Goal: Task Accomplishment & Management: Complete application form

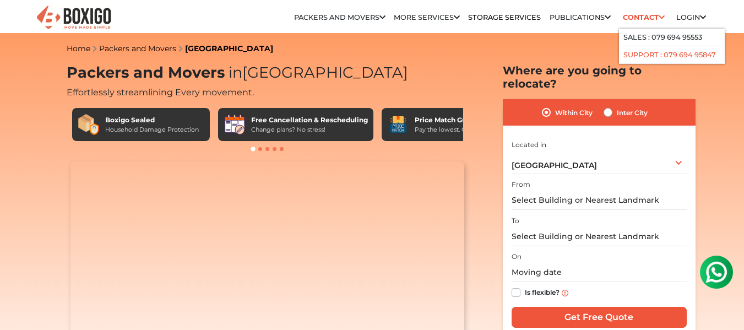
click at [643, 57] on link "Support : 079 694 95847" at bounding box center [670, 55] width 93 height 8
copy link "079 694 95847"
drag, startPoint x: 718, startPoint y: 61, endPoint x: 660, endPoint y: 58, distance: 57.3
click at [660, 58] on li "Support : 079 694 95847" at bounding box center [672, 55] width 106 height 18
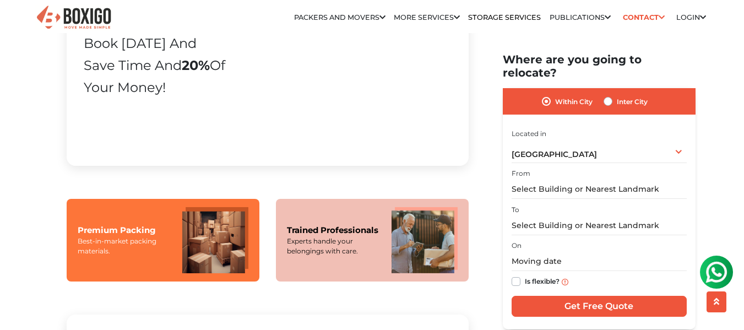
scroll to position [747, 0]
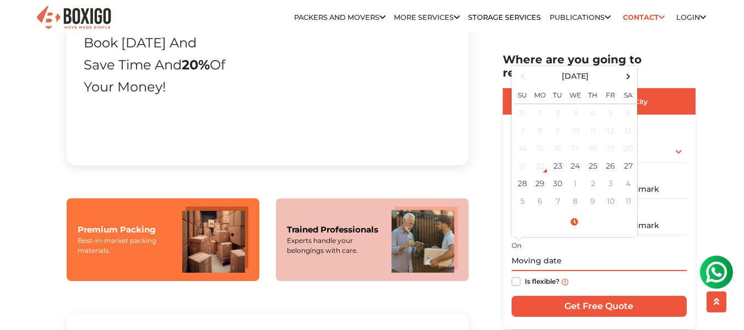
click at [541, 252] on input "text" at bounding box center [599, 261] width 175 height 19
click at [602, 252] on input "text" at bounding box center [599, 261] width 175 height 19
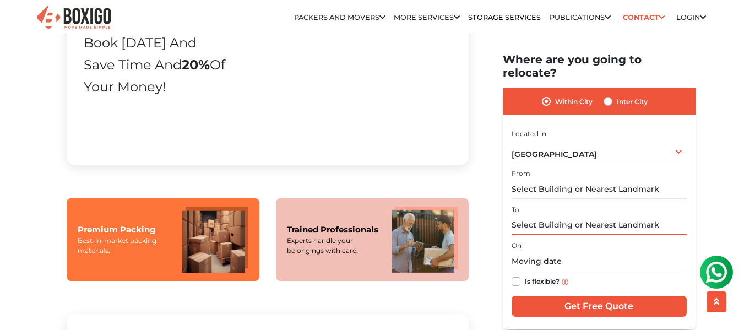
click at [589, 215] on input "text" at bounding box center [599, 224] width 175 height 19
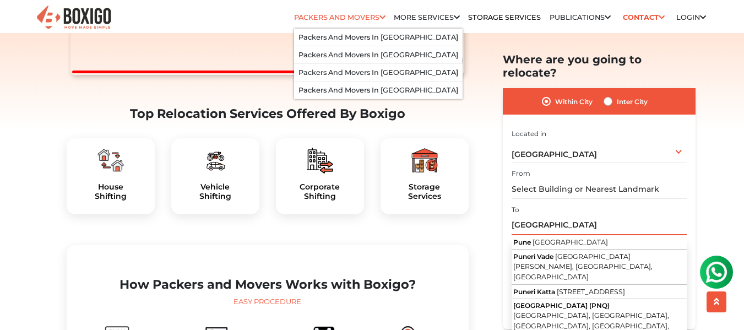
scroll to position [263, 0]
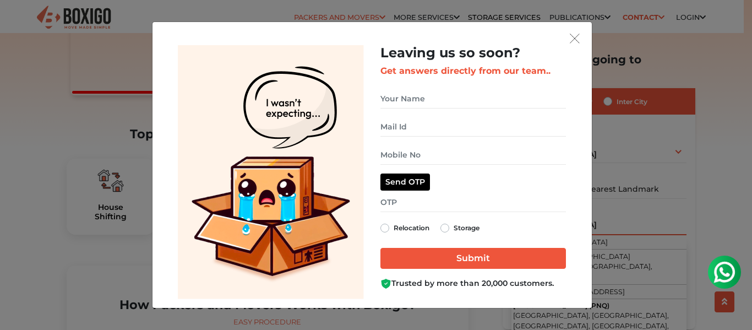
type input "[GEOGRAPHIC_DATA]"
click at [572, 39] on img "get free quote dialog" at bounding box center [575, 39] width 10 height 10
